Goal: Understand process/instructions: Learn how to perform a task or action

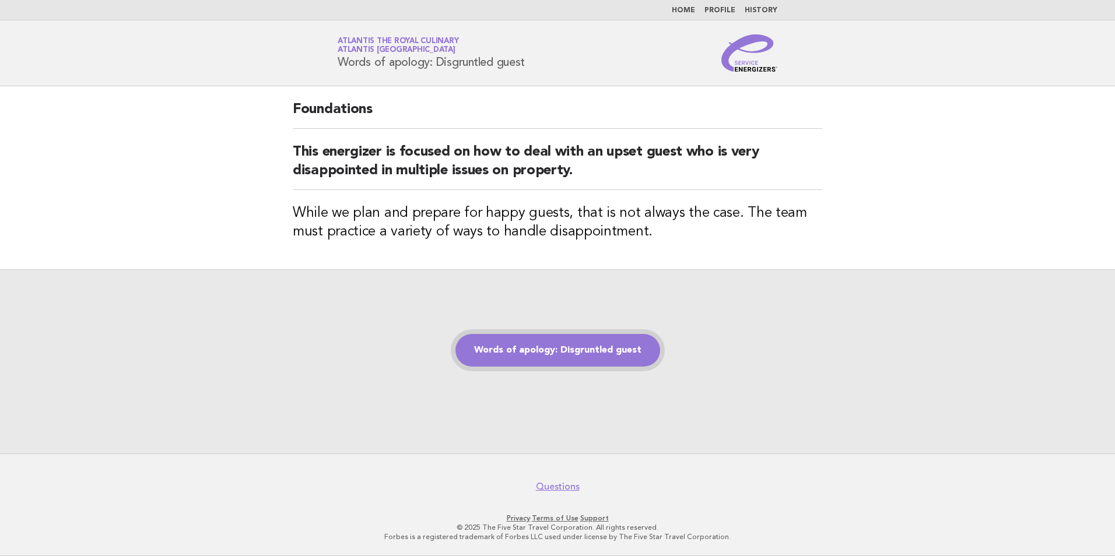
click at [577, 357] on link "Words of apology: Disgruntled guest" at bounding box center [557, 350] width 205 height 33
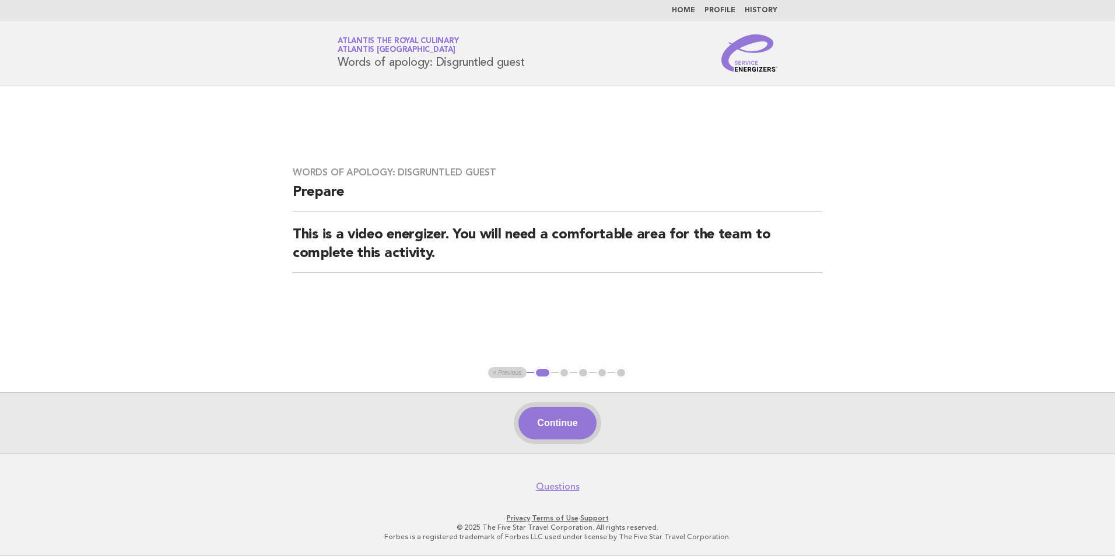
click at [583, 426] on button "Continue" at bounding box center [557, 423] width 78 height 33
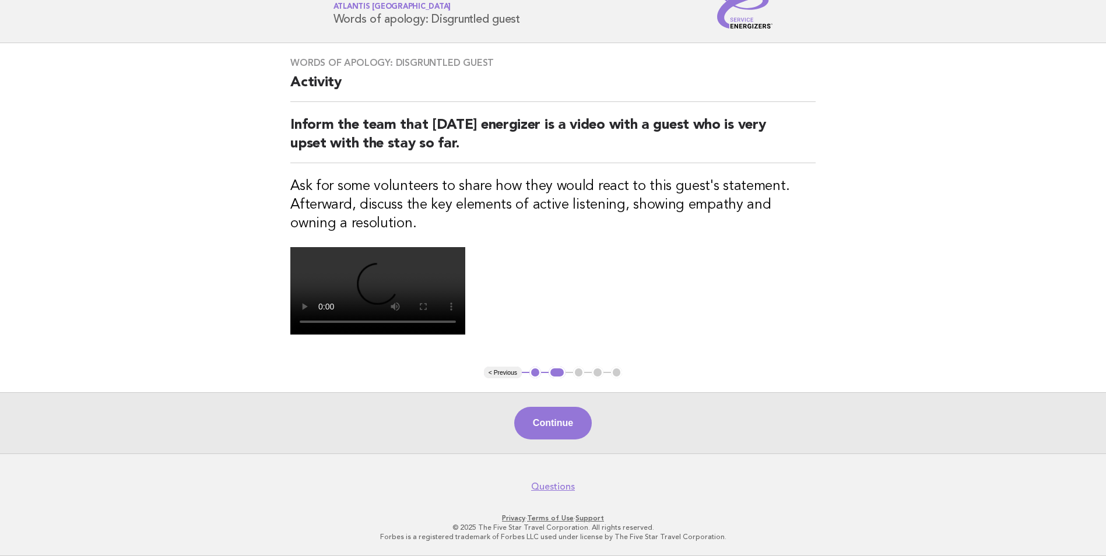
scroll to position [233, 0]
click at [576, 437] on button "Continue" at bounding box center [553, 423] width 78 height 33
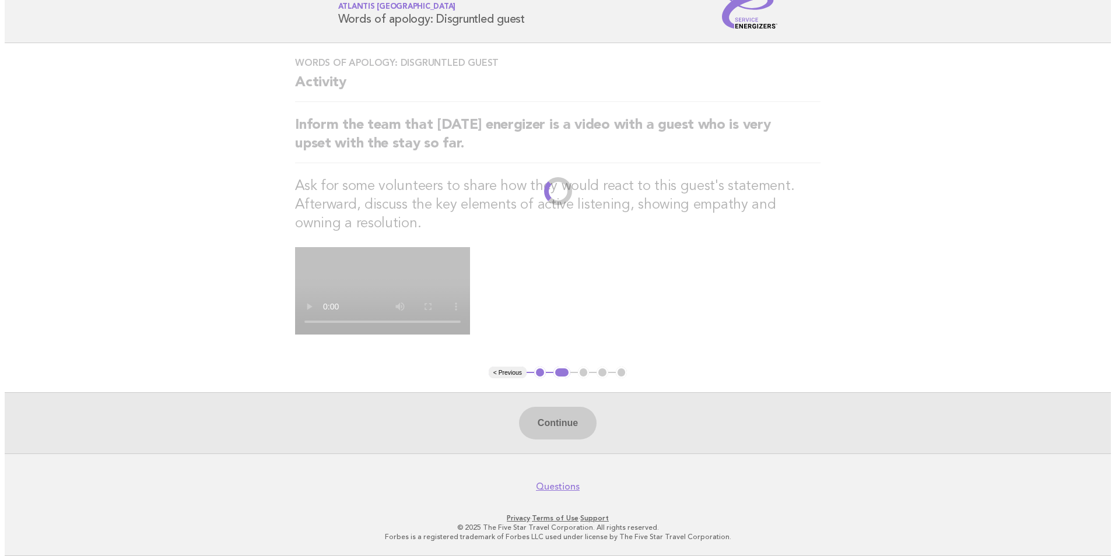
scroll to position [0, 0]
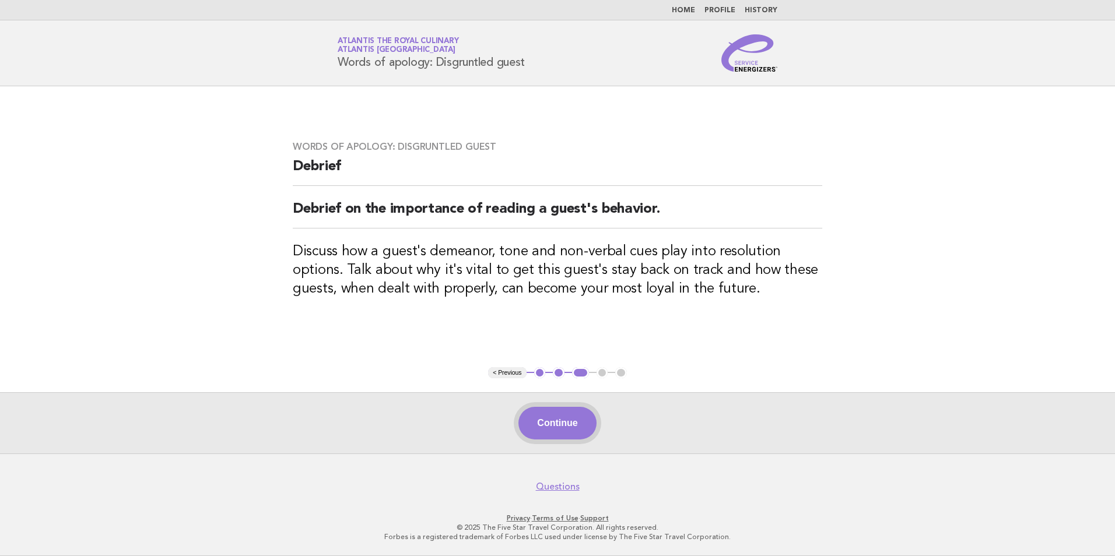
click at [570, 419] on button "Continue" at bounding box center [557, 423] width 78 height 33
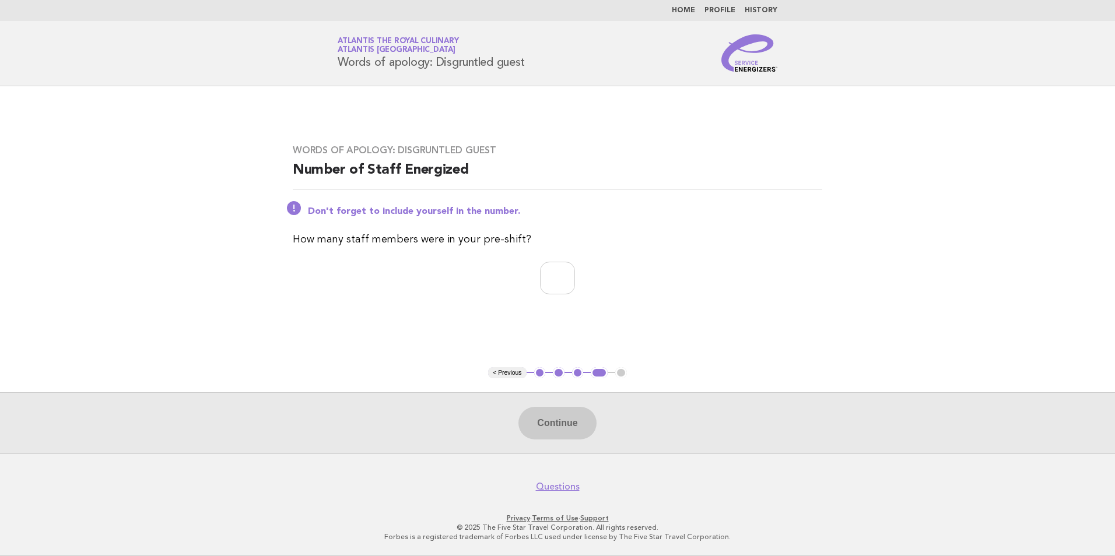
click at [572, 427] on div "Continue" at bounding box center [557, 422] width 1115 height 61
click at [584, 424] on div "Continue" at bounding box center [557, 422] width 1115 height 61
click at [561, 425] on div "Continue" at bounding box center [557, 422] width 1115 height 61
click at [570, 281] on input "number" at bounding box center [557, 278] width 35 height 33
type input "*"
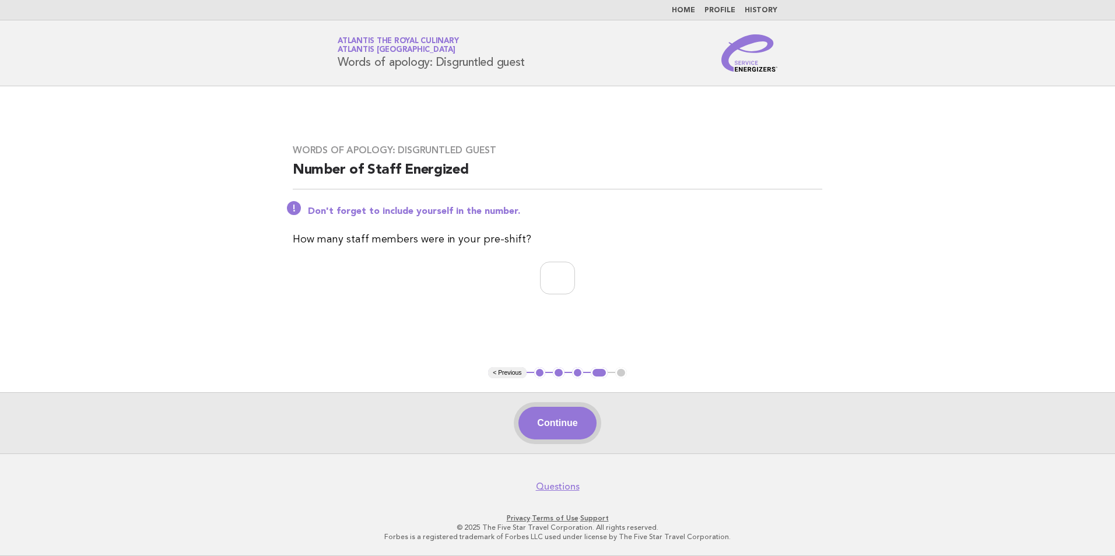
click at [570, 432] on button "Continue" at bounding box center [557, 423] width 78 height 33
